Goal: Task Accomplishment & Management: Manage account settings

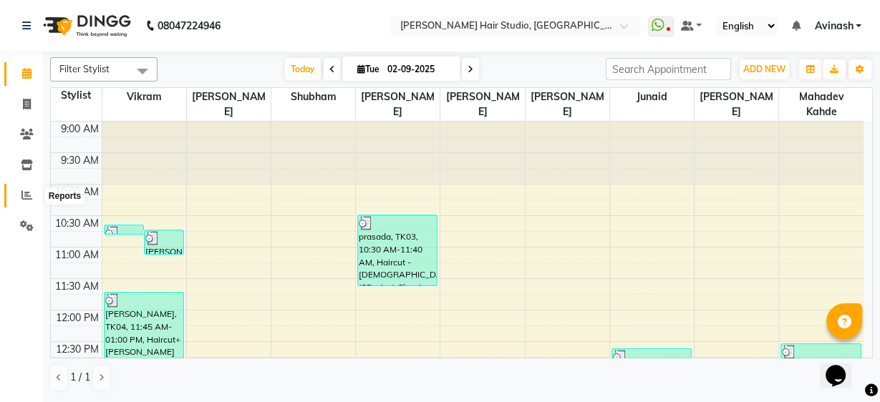
click at [16, 190] on span at bounding box center [26, 196] width 25 height 16
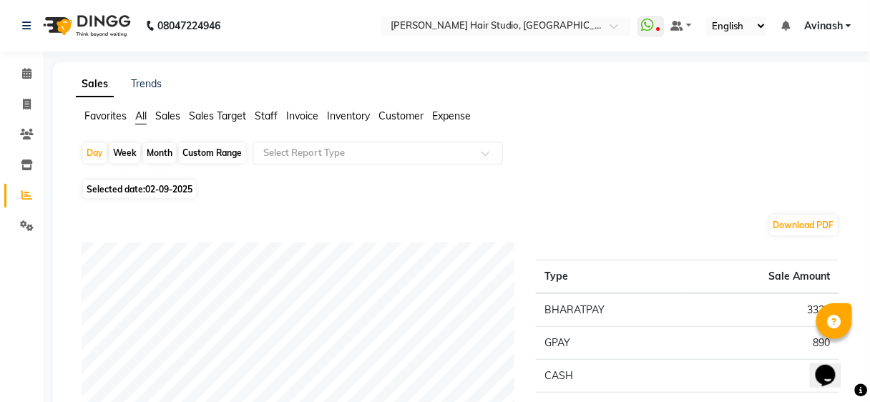
click at [256, 110] on span "Staff" at bounding box center [266, 116] width 23 height 13
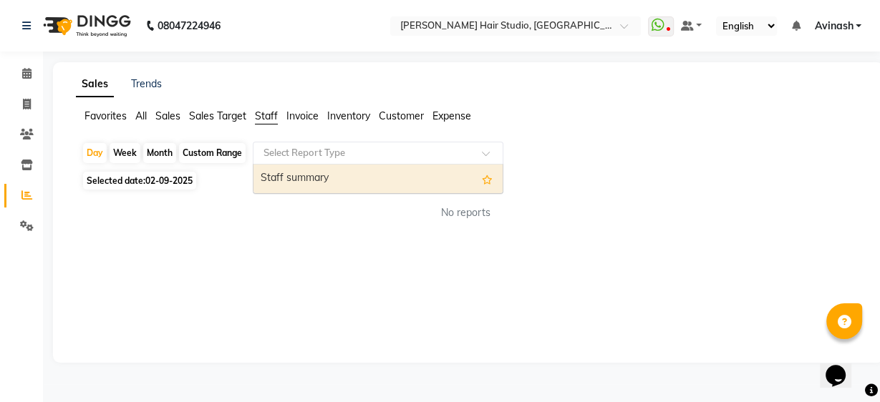
drag, startPoint x: 314, startPoint y: 150, endPoint x: 301, endPoint y: 163, distance: 19.2
click at [314, 150] on input "text" at bounding box center [364, 153] width 206 height 14
click at [303, 180] on div "Staff summary" at bounding box center [377, 179] width 249 height 29
select select "full_report"
select select "csv"
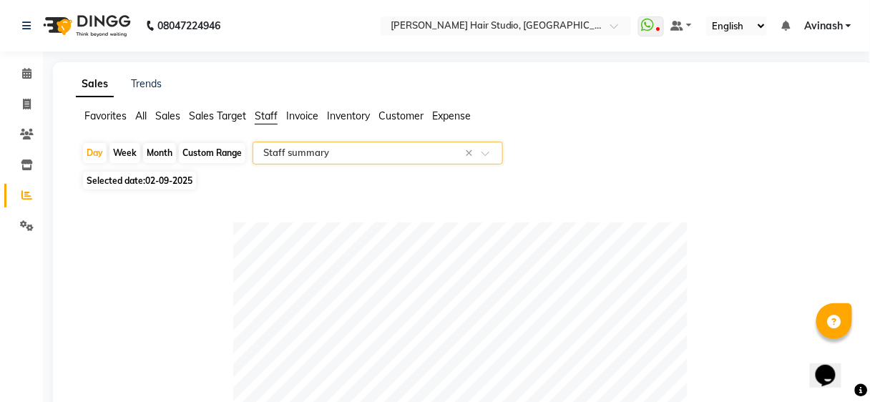
click at [178, 179] on span "02-09-2025" at bounding box center [168, 180] width 47 height 11
select select "9"
select select "2025"
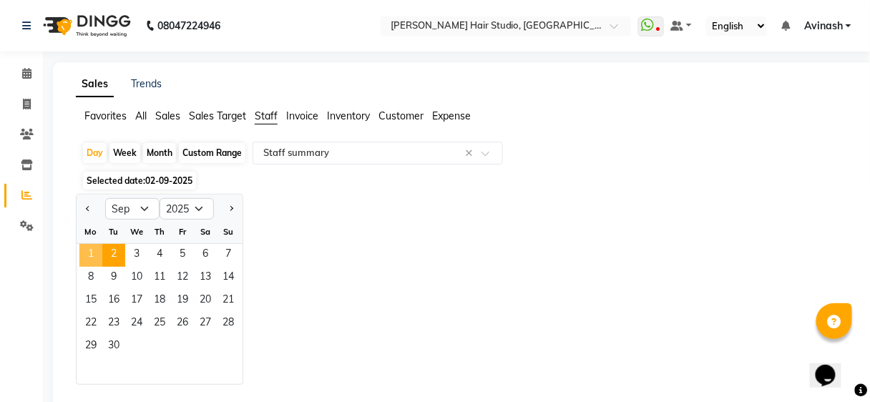
click at [84, 248] on span "1" at bounding box center [90, 255] width 23 height 23
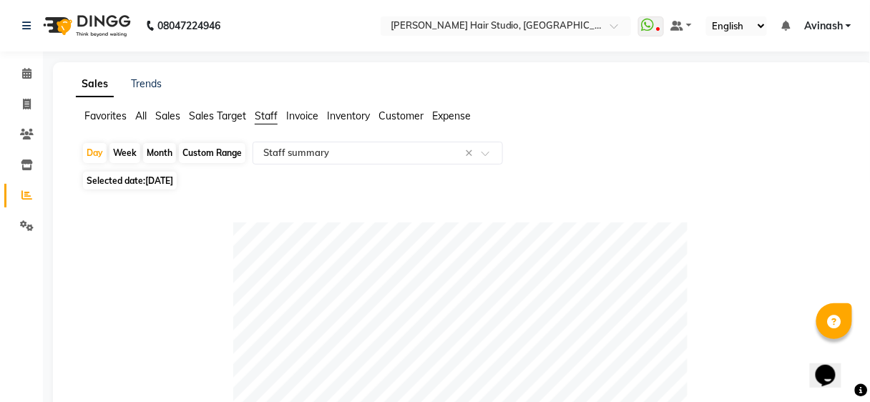
click at [833, 25] on span "Avinash" at bounding box center [823, 26] width 39 height 15
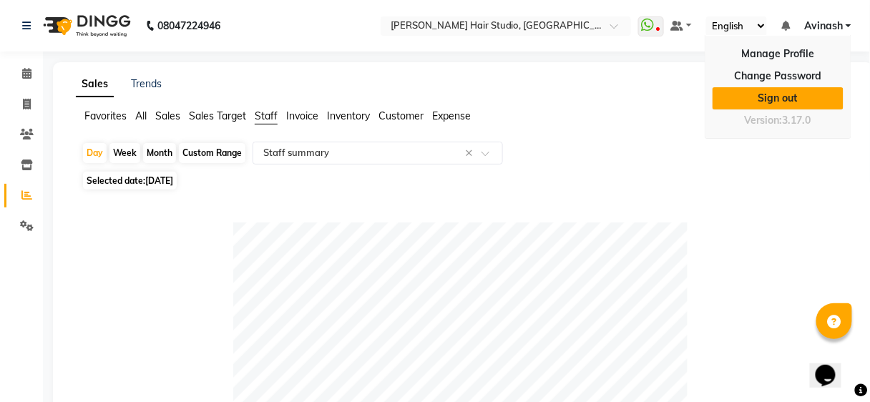
click at [812, 88] on link "Sign out" at bounding box center [778, 98] width 131 height 22
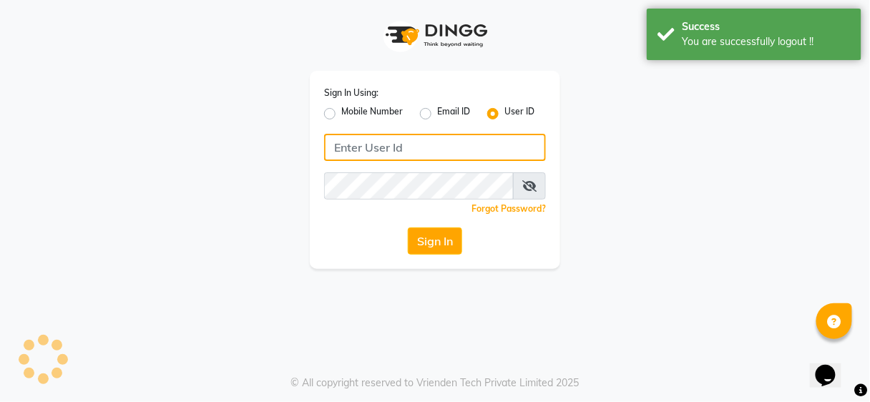
type input "9637373219"
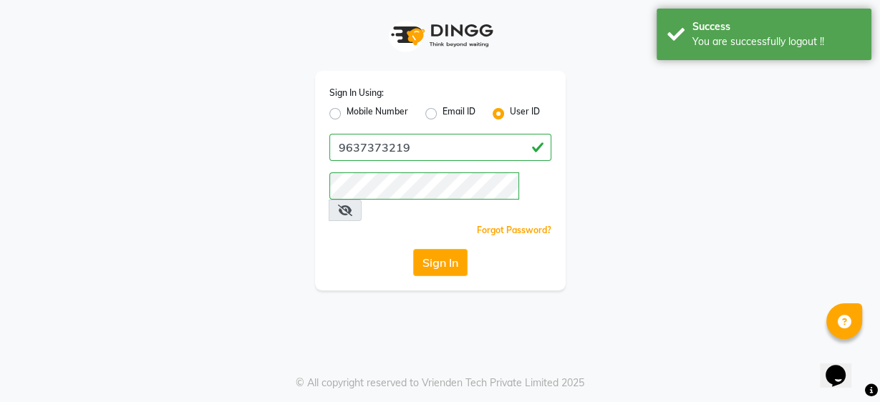
click at [346, 113] on label "Mobile Number" at bounding box center [377, 113] width 62 height 17
click at [346, 113] on input "Mobile Number" at bounding box center [350, 109] width 9 height 9
radio input "true"
radio input "false"
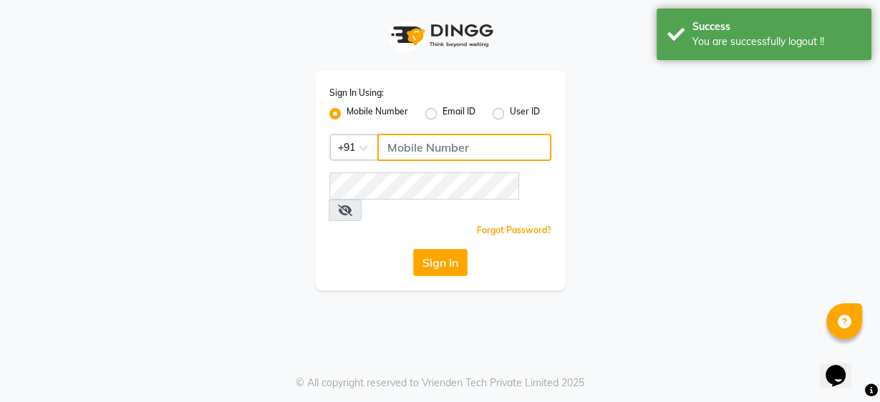
click at [399, 143] on input "Username" at bounding box center [464, 147] width 174 height 27
type input "9860439414"
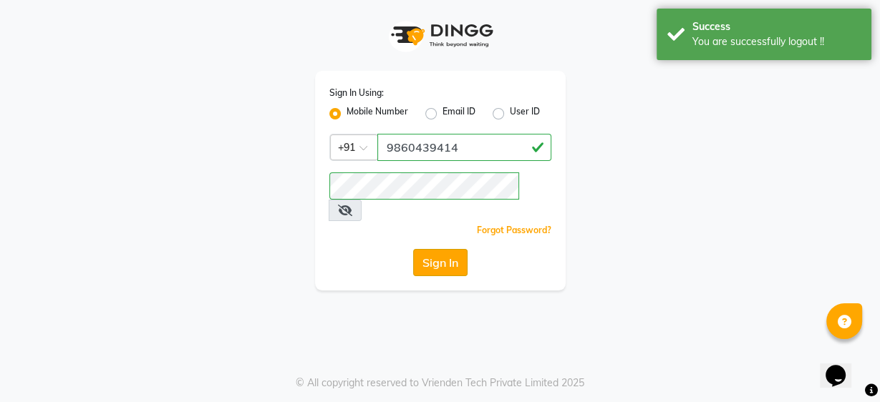
click at [447, 249] on button "Sign In" at bounding box center [440, 262] width 54 height 27
click at [447, 249] on div "Sign In" at bounding box center [440, 262] width 222 height 27
